Goal: Task Accomplishment & Management: Use online tool/utility

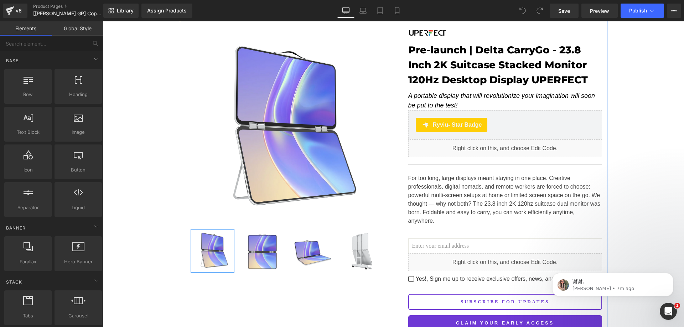
scroll to position [143, 0]
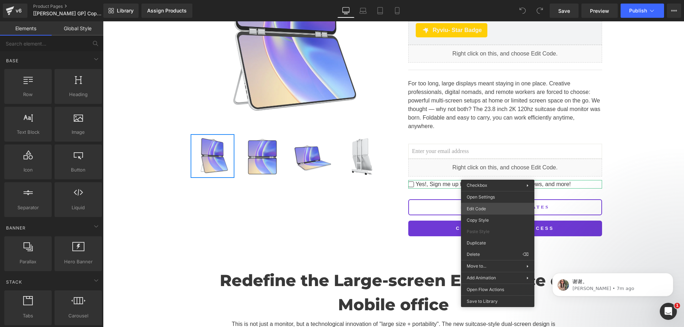
click at [486, 0] on div "You are previewing how the will restyle your page. You can not edit Elements in…" at bounding box center [342, 0] width 684 height 0
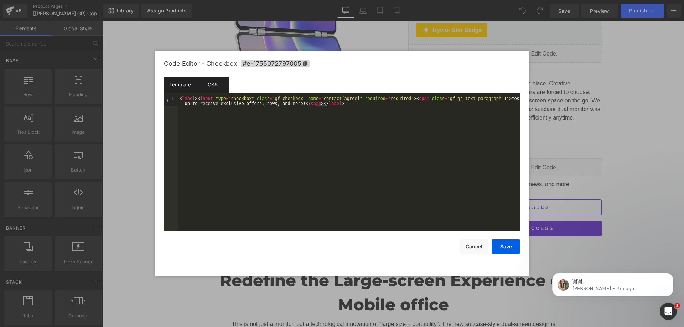
click at [214, 85] on div "CSS" at bounding box center [212, 85] width 32 height 16
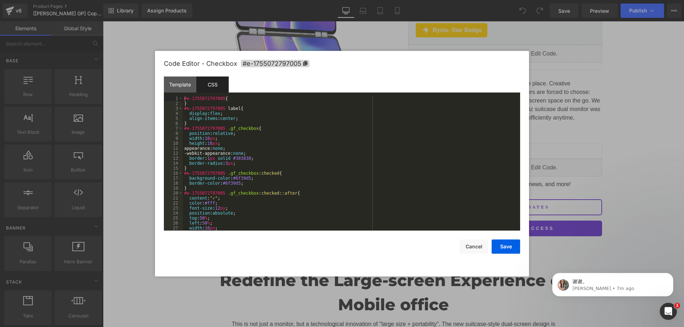
click at [223, 159] on div "#e-1755072797005 { } #e-1755072797005 label { display : flex ; align-items : ce…" at bounding box center [350, 168] width 335 height 145
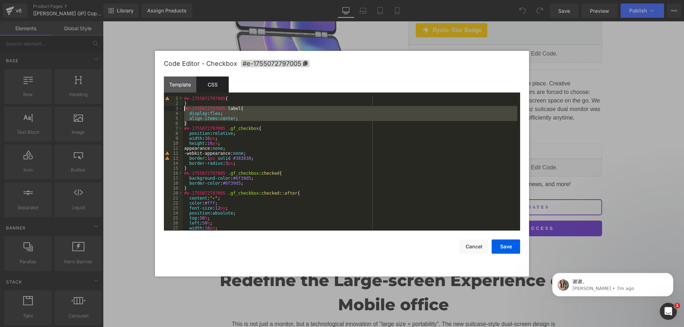
drag, startPoint x: 191, startPoint y: 124, endPoint x: 184, endPoint y: 110, distance: 15.5
click at [184, 110] on div "#e-1755072797005 { } #e-1755072797005 label { display : flex ; align-items : ce…" at bounding box center [350, 168] width 335 height 145
click at [187, 124] on div "#e-1755072797005 { } #e-1755072797005 label { display : flex ; align-items : ce…" at bounding box center [350, 163] width 335 height 135
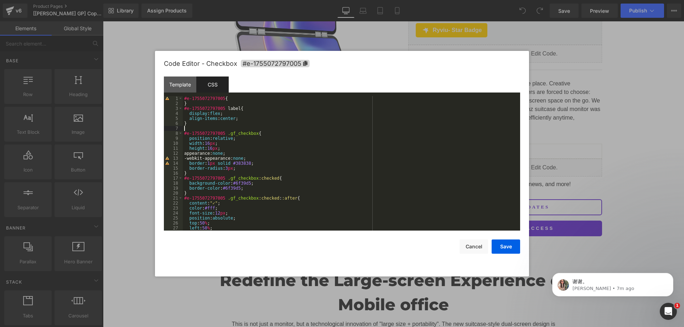
paste textarea
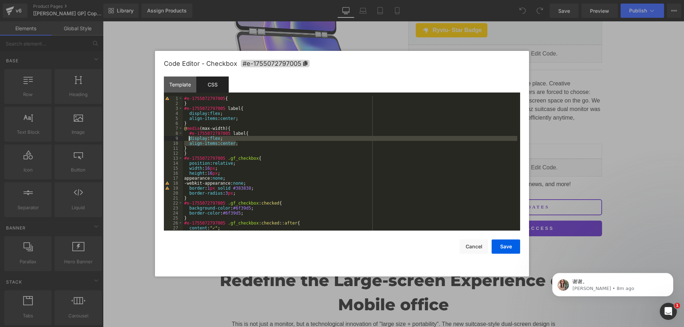
drag, startPoint x: 239, startPoint y: 143, endPoint x: 188, endPoint y: 141, distance: 51.4
click at [188, 141] on div "#e-1755072797005 { } #e-1755072797005 label { display : flex ; align-items : ce…" at bounding box center [350, 168] width 335 height 145
paste textarea
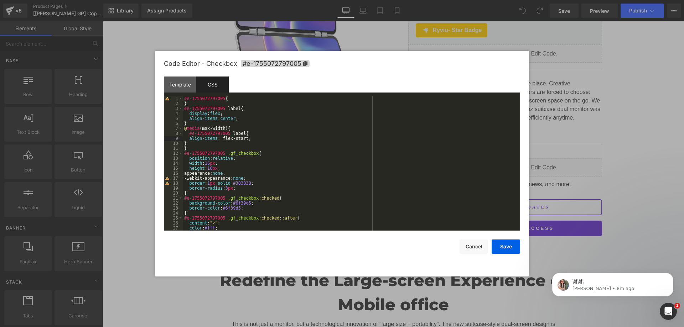
click at [243, 137] on div "#e-1755072797005 { } #e-1755072797005 label { display : flex ; align-items : ce…" at bounding box center [350, 168] width 335 height 145
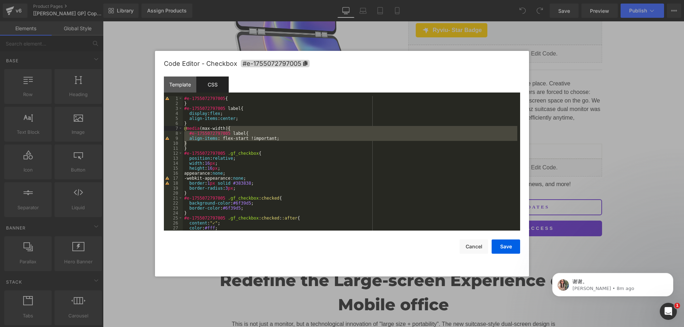
drag, startPoint x: 208, startPoint y: 144, endPoint x: 227, endPoint y: 130, distance: 22.9
click at [227, 130] on div "#e-1755072797005 { } #e-1755072797005 label { display : flex ; align-items : ce…" at bounding box center [350, 168] width 335 height 145
click at [210, 143] on div "#e-1755072797005 { } #e-1755072797005 label { display : flex ; align-items : ce…" at bounding box center [350, 163] width 335 height 135
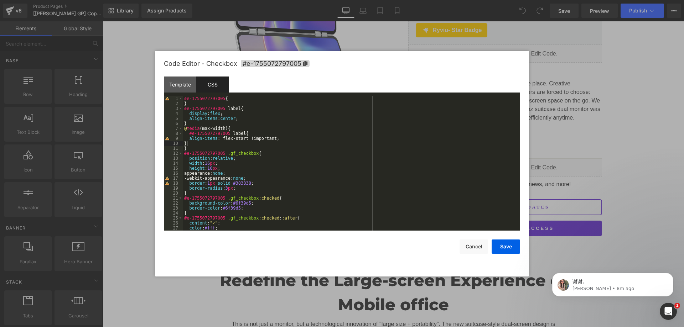
paste textarea
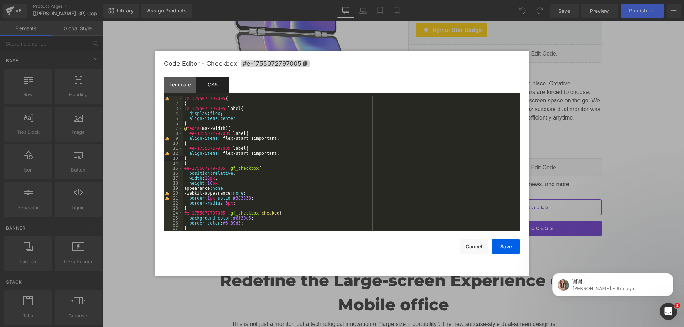
click at [241, 148] on div "#e-1755072797005 { } #e-1755072797005 label { display : flex ; align-items : ce…" at bounding box center [350, 168] width 335 height 145
drag, startPoint x: 282, startPoint y: 152, endPoint x: 190, endPoint y: 153, distance: 92.7
click at [190, 153] on div "#e-1755072797005 { } #e-1755072797005 label { display : flex ; align-items : ce…" at bounding box center [350, 168] width 335 height 145
click at [212, 155] on div "#e-1755072797005 { } #e-1755072797005 label { display : flex ; align-items : ce…" at bounding box center [350, 163] width 335 height 135
drag, startPoint x: 243, startPoint y: 153, endPoint x: 189, endPoint y: 153, distance: 54.2
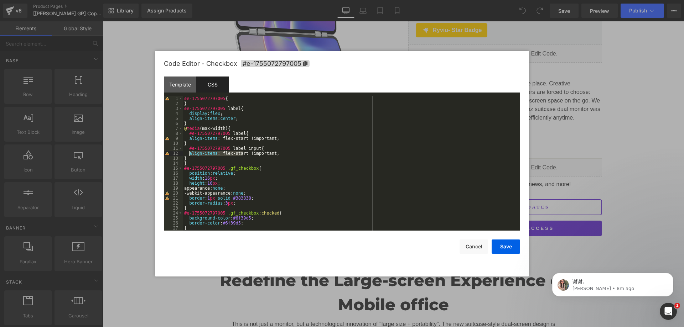
click at [189, 153] on div "#e-1755072797005 { } #e-1755072797005 label { display : flex ; align-items : ce…" at bounding box center [350, 168] width 335 height 145
drag, startPoint x: 504, startPoint y: 248, endPoint x: 515, endPoint y: 244, distance: 12.3
click at [504, 248] on button "Save" at bounding box center [506, 247] width 29 height 14
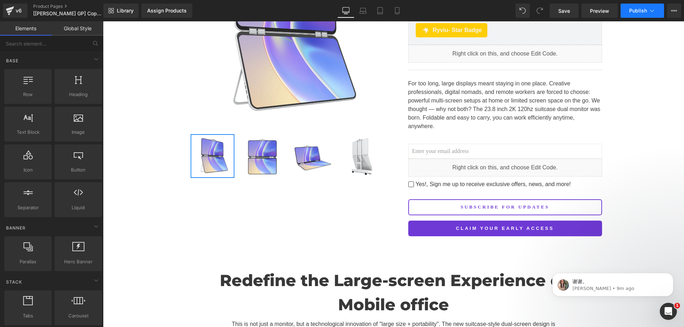
click at [642, 4] on button "Publish" at bounding box center [642, 11] width 43 height 14
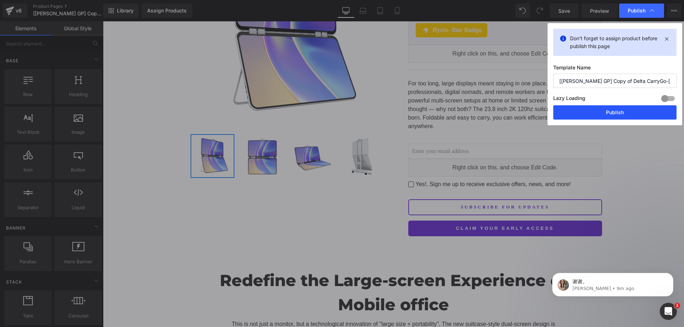
click at [589, 117] on button "Publish" at bounding box center [614, 112] width 123 height 14
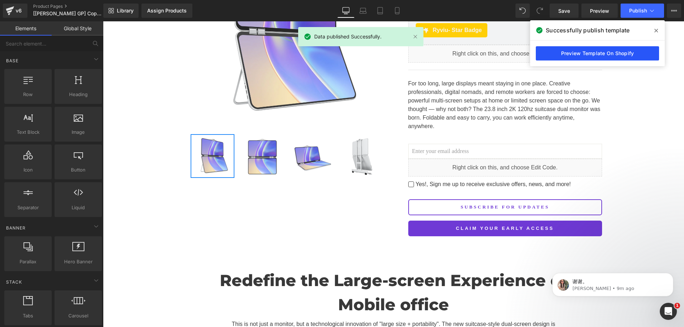
click at [616, 52] on link "Preview Template On Shopify" at bounding box center [597, 53] width 123 height 14
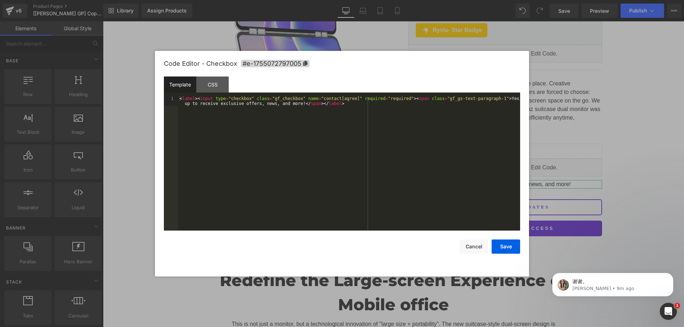
click at [427, 0] on div "You are previewing how the will restyle your page. You can not edit Elements in…" at bounding box center [342, 0] width 684 height 0
click at [211, 81] on div "CSS" at bounding box center [212, 85] width 32 height 16
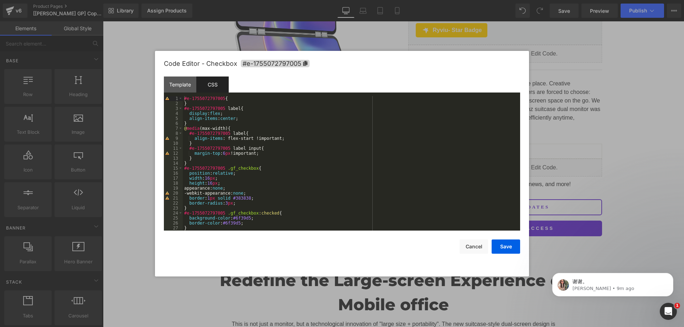
click at [223, 129] on div "#e-1755072797005 { } #e-1755072797005 label { display : flex ; align-items : ce…" at bounding box center [350, 168] width 335 height 145
click at [508, 243] on button "Save" at bounding box center [506, 247] width 29 height 14
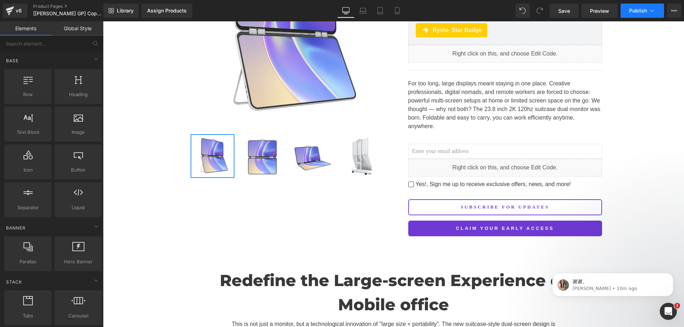
click at [632, 12] on span "Publish" at bounding box center [638, 11] width 18 height 6
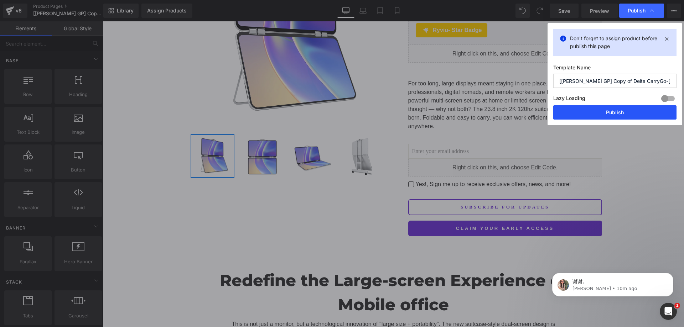
click at [632, 110] on button "Publish" at bounding box center [614, 112] width 123 height 14
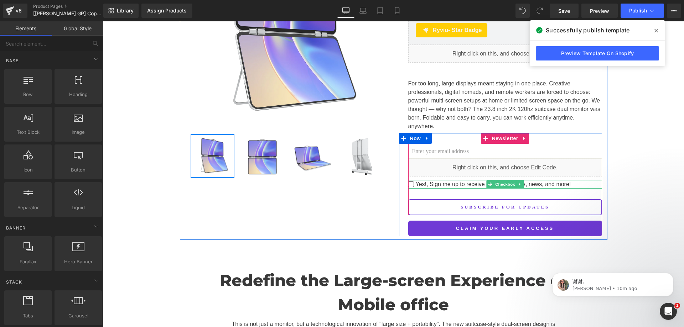
click at [446, 180] on span "Yes!, Sign me up to receive exclusive offers, news, and more!" at bounding box center [492, 184] width 157 height 9
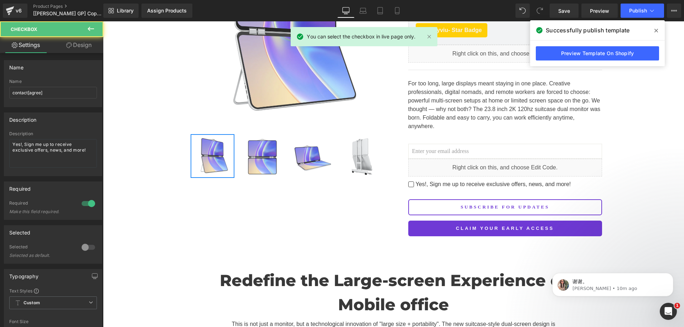
click at [655, 30] on icon at bounding box center [657, 31] width 4 height 6
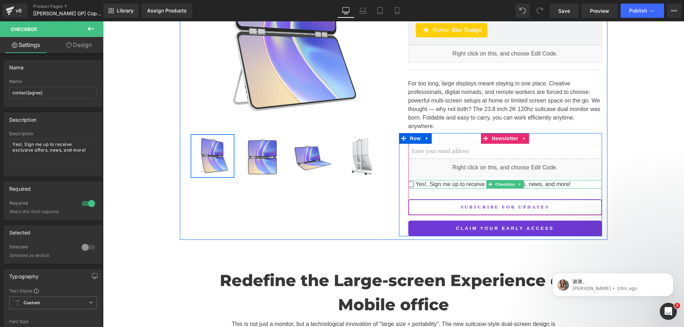
drag, startPoint x: 468, startPoint y: 177, endPoint x: 480, endPoint y: 180, distance: 12.4
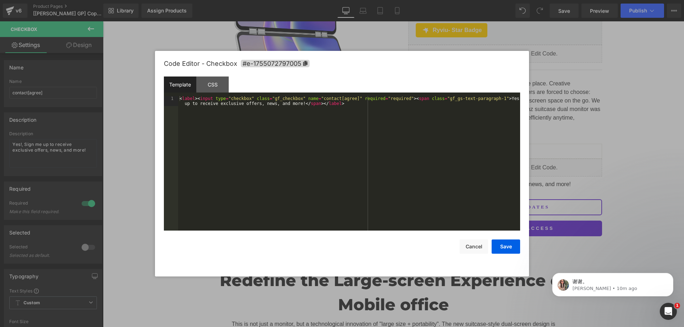
click at [462, 0] on div "You are previewing how the will restyle your page. You can not edit Elements in…" at bounding box center [342, 0] width 684 height 0
click at [209, 80] on div "CSS" at bounding box center [212, 85] width 32 height 16
